Goal: Book appointment/travel/reservation

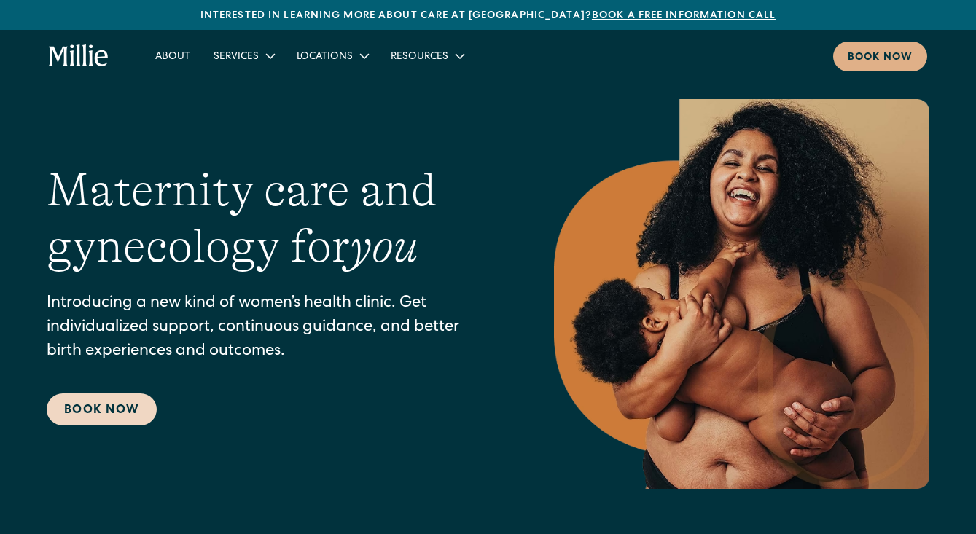
click at [109, 413] on link "Book Now" at bounding box center [102, 410] width 110 height 32
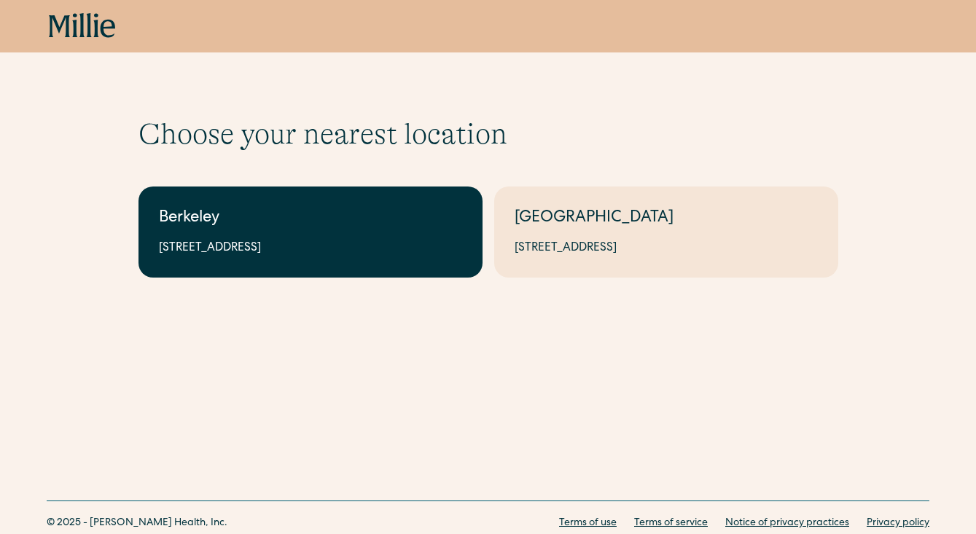
click at [230, 235] on link "Berkeley 2999 Regent St, Suite 524, Berkeley, CA 94705" at bounding box center [310, 232] width 344 height 91
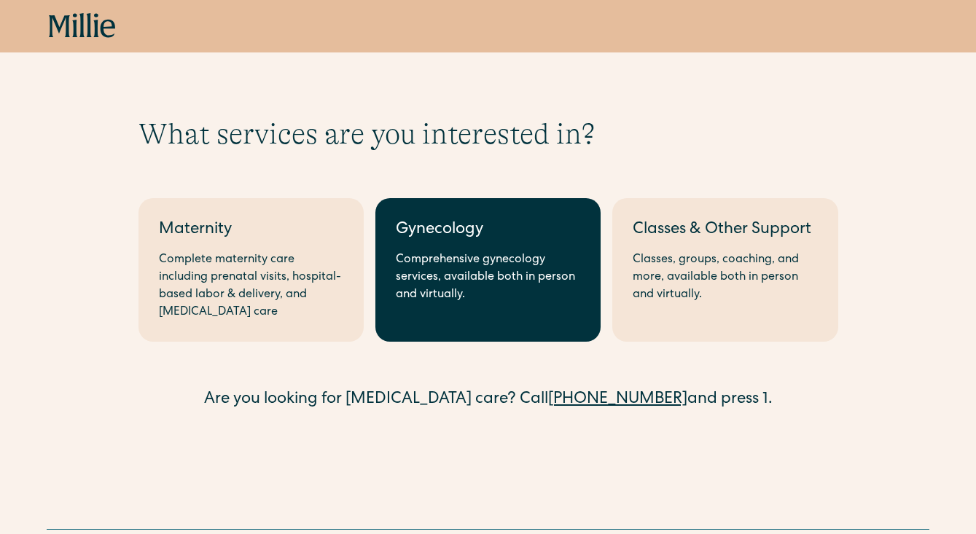
click at [576, 272] on div "Comprehensive gynecology services, available both in person and virtually." at bounding box center [488, 277] width 184 height 52
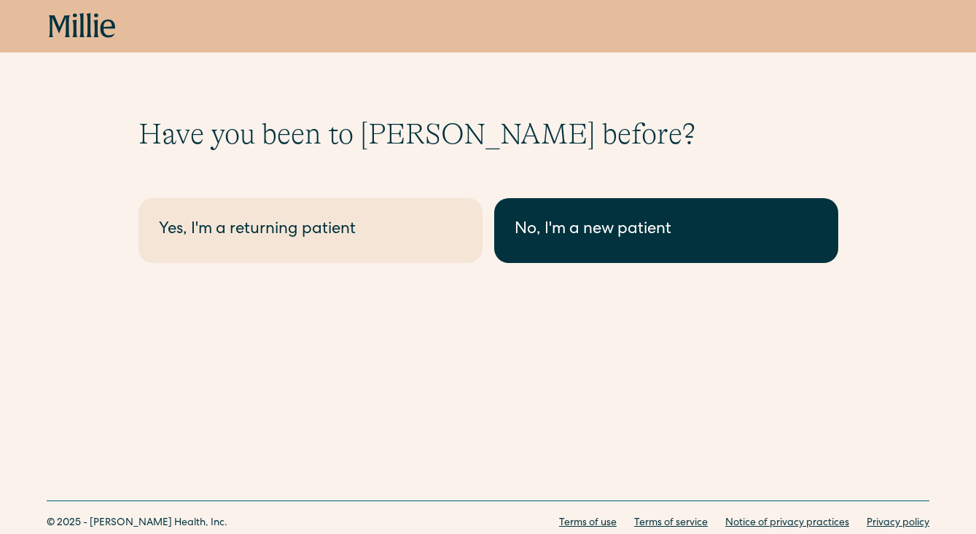
click at [594, 246] on link "No, I'm a new patient" at bounding box center [666, 230] width 344 height 65
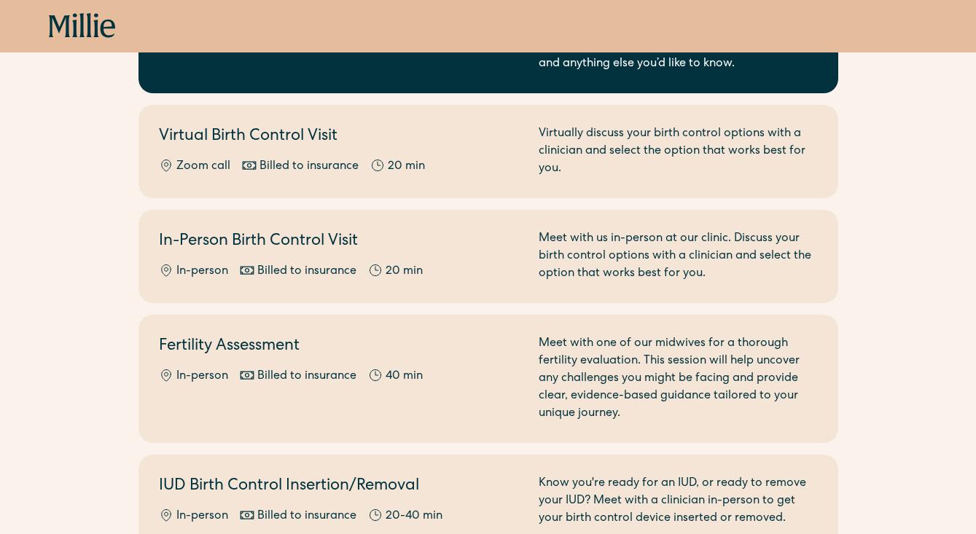
scroll to position [380, 0]
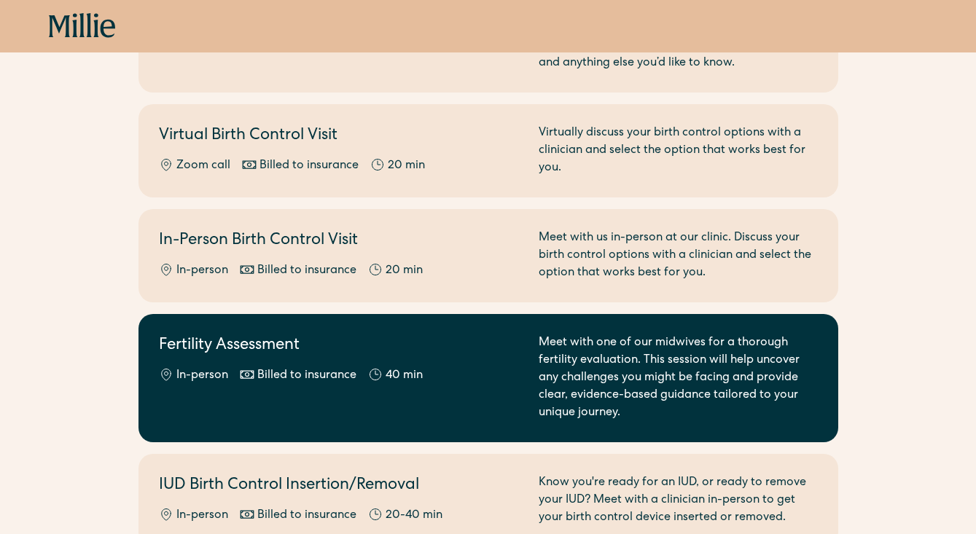
click at [391, 363] on div "Fertility Assessment In-person Billed to insurance 40 min" at bounding box center [340, 377] width 362 height 87
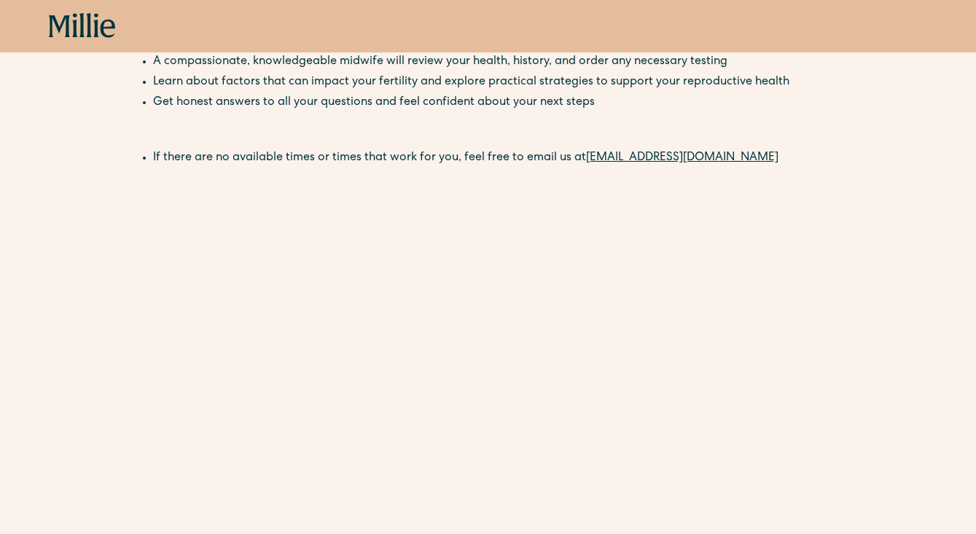
scroll to position [80, 0]
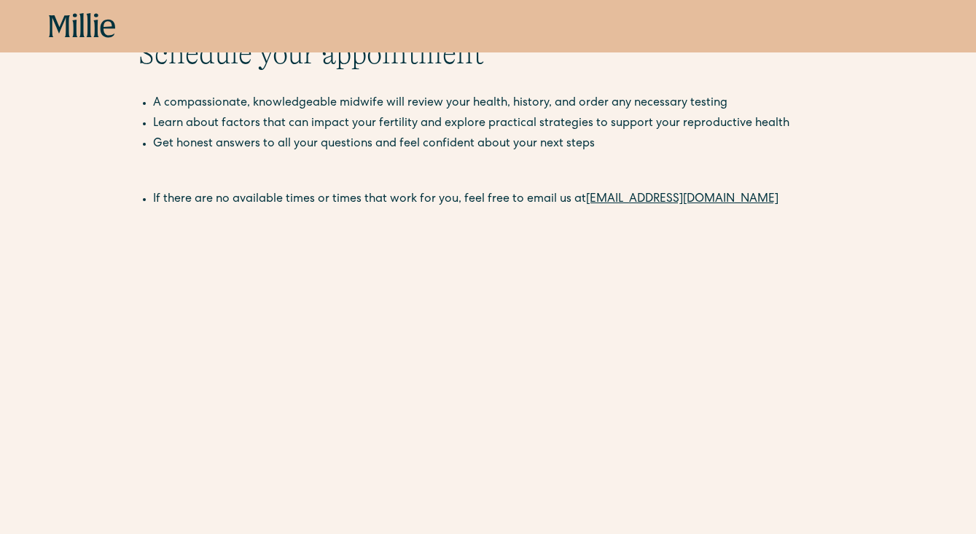
click at [614, 200] on link "[EMAIL_ADDRESS][DOMAIN_NAME]" at bounding box center [682, 200] width 192 height 12
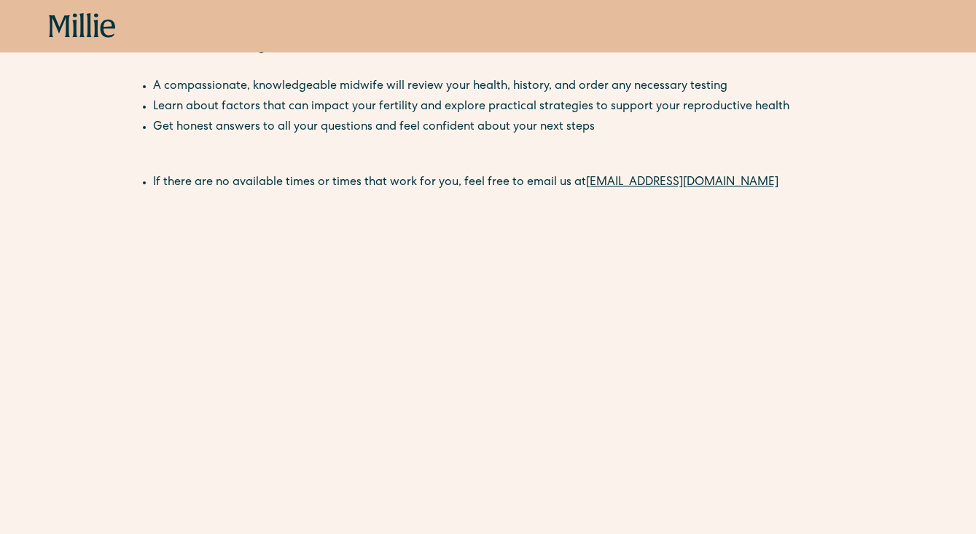
scroll to position [0, 0]
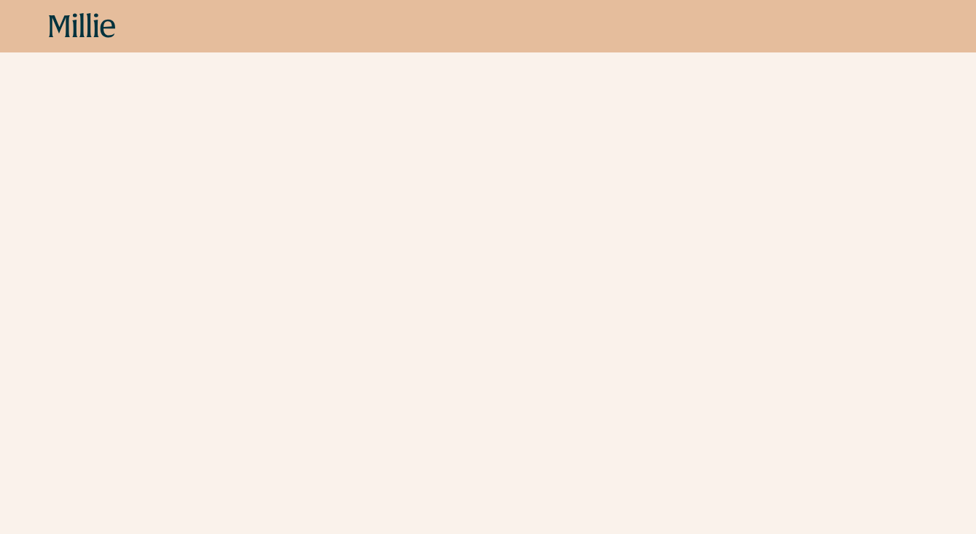
scroll to position [364, 0]
